Goal: Obtain resource: Download file/media

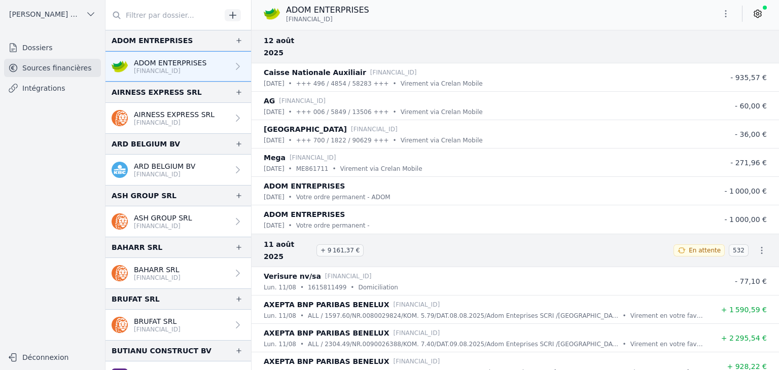
click at [726, 15] on icon "button" at bounding box center [726, 14] width 10 height 10
click at [698, 57] on button "Exporter" at bounding box center [701, 54] width 73 height 19
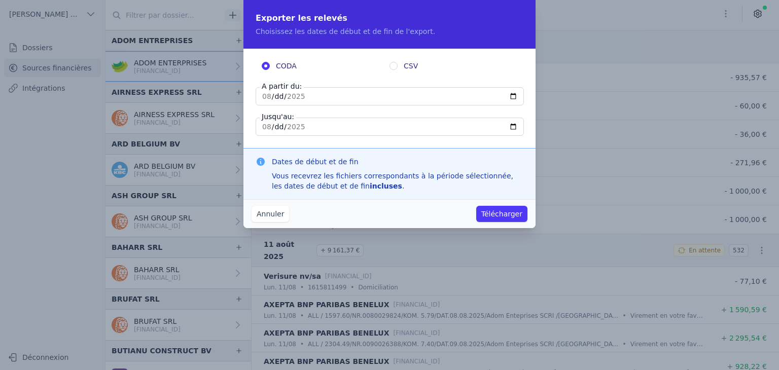
click at [265, 218] on button "Annuler" at bounding box center [270, 214] width 38 height 16
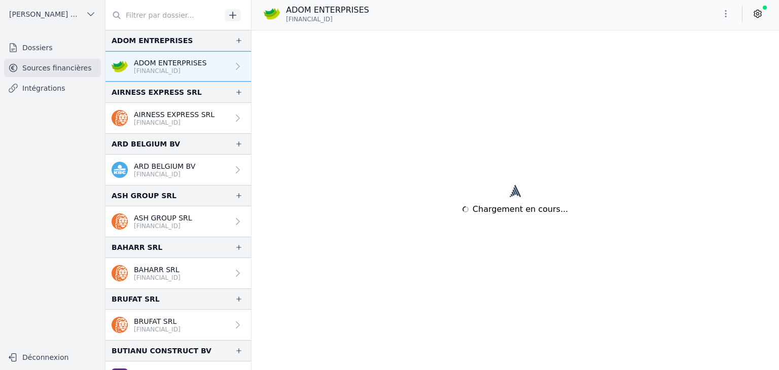
click at [50, 71] on link "Sources financières" at bounding box center [52, 68] width 97 height 18
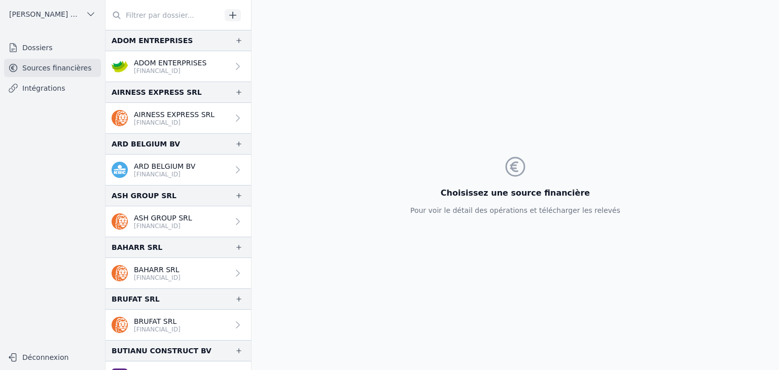
click at [180, 71] on p "[FINANCIAL_ID]" at bounding box center [170, 71] width 73 height 8
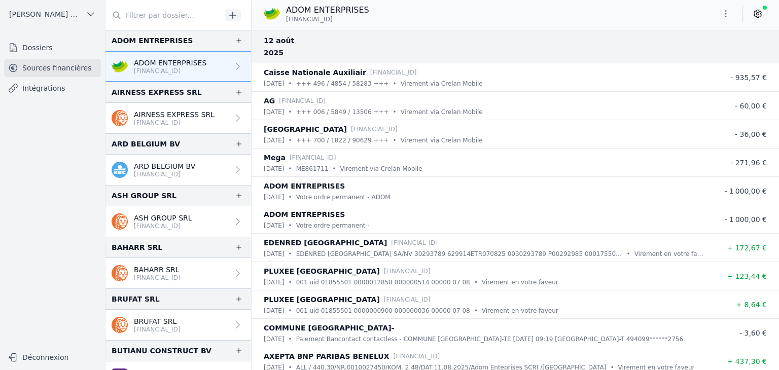
click at [726, 16] on icon "button" at bounding box center [726, 14] width 10 height 10
click at [703, 53] on button "Exporter" at bounding box center [701, 54] width 73 height 19
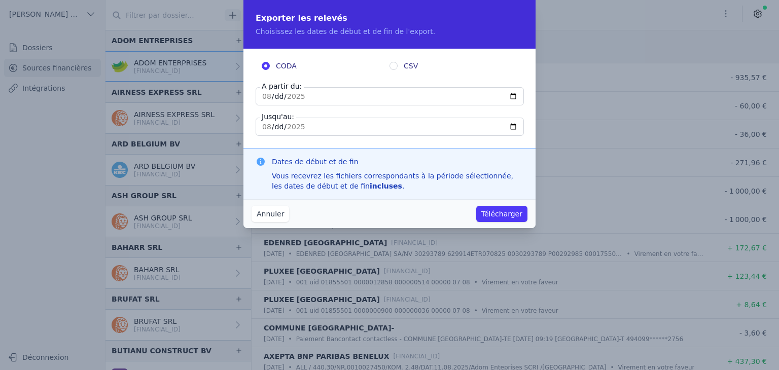
click at [260, 98] on input "[DATE]" at bounding box center [390, 96] width 268 height 18
click at [263, 129] on input "[DATE]" at bounding box center [390, 127] width 268 height 18
click at [390, 66] on input "CSV" at bounding box center [393, 66] width 8 height 8
radio input "true"
click at [267, 69] on input "CODA" at bounding box center [266, 66] width 8 height 8
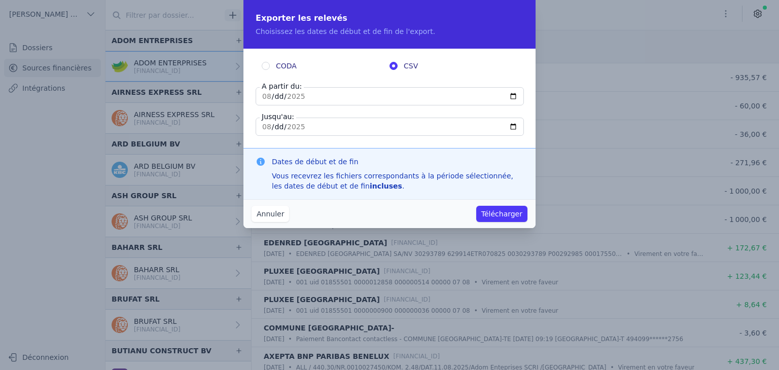
radio input "true"
radio input "false"
click at [265, 217] on button "Annuler" at bounding box center [270, 214] width 38 height 16
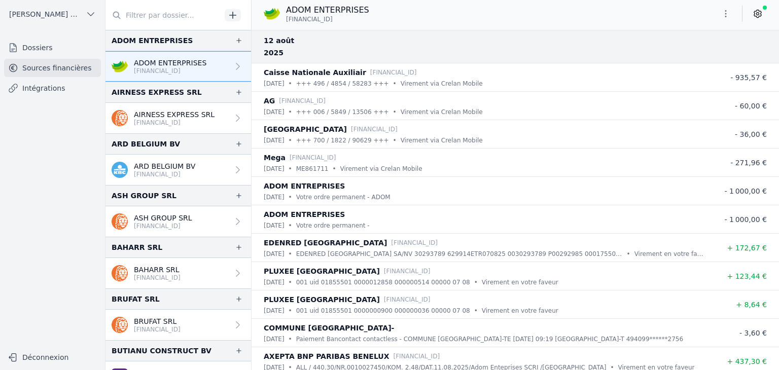
click at [138, 120] on p "[FINANCIAL_ID]" at bounding box center [174, 123] width 81 height 8
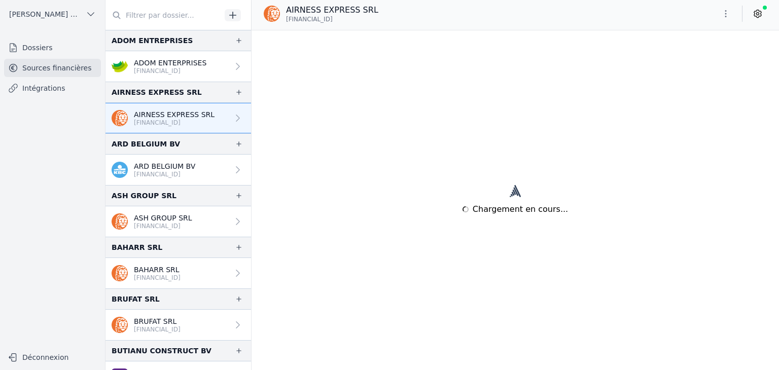
click at [184, 76] on link "ADOM ENTERPRISES BE61 1030 7811 8717" at bounding box center [178, 66] width 146 height 30
